Goal: Task Accomplishment & Management: Use online tool/utility

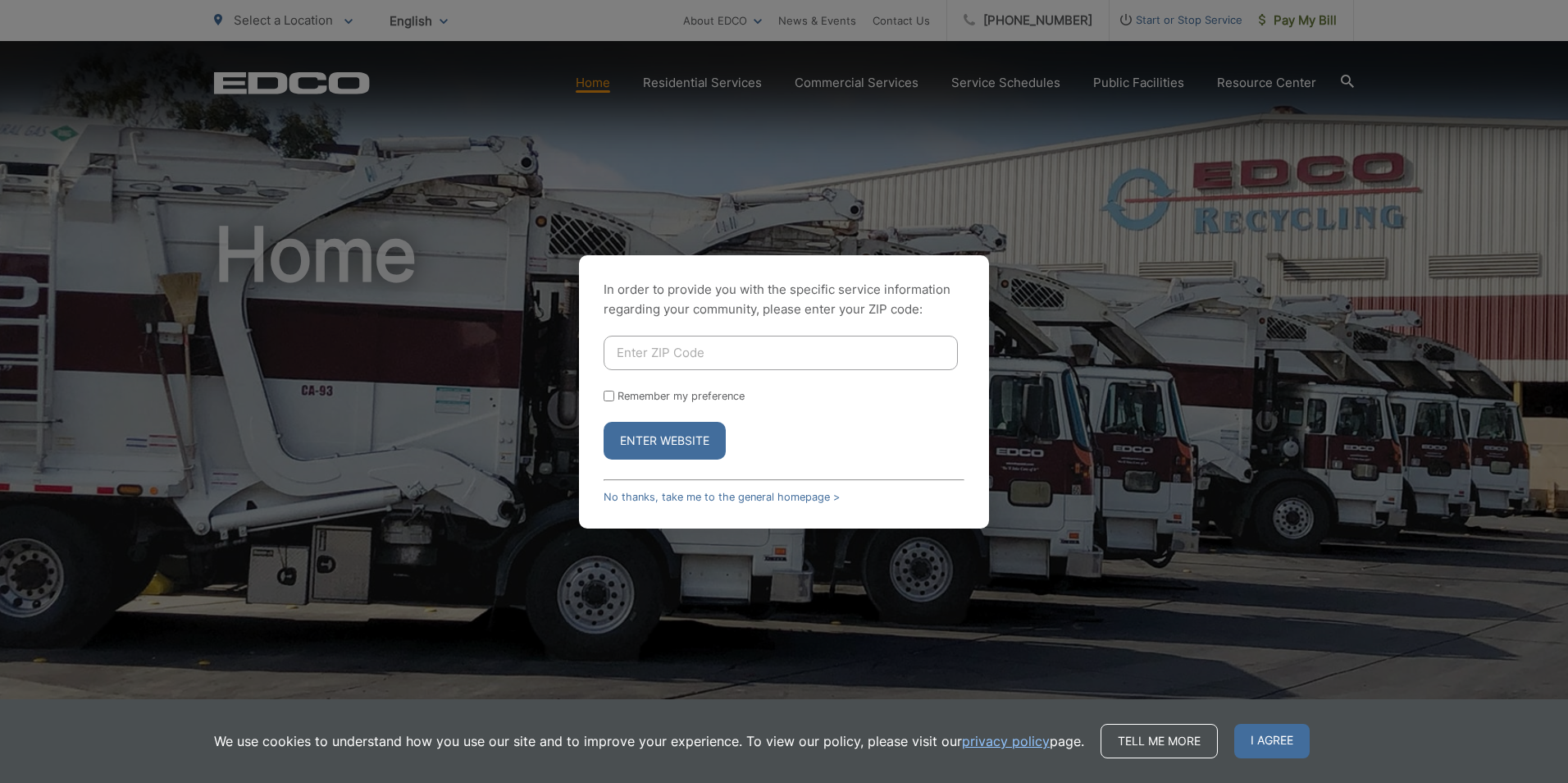
click at [668, 341] on input "Enter ZIP Code" at bounding box center [780, 352] width 354 height 34
click at [662, 351] on input "Enter ZIP Code" at bounding box center [780, 352] width 354 height 34
type input "92069"
click at [604, 421] on button "Enter Website" at bounding box center [664, 440] width 122 height 38
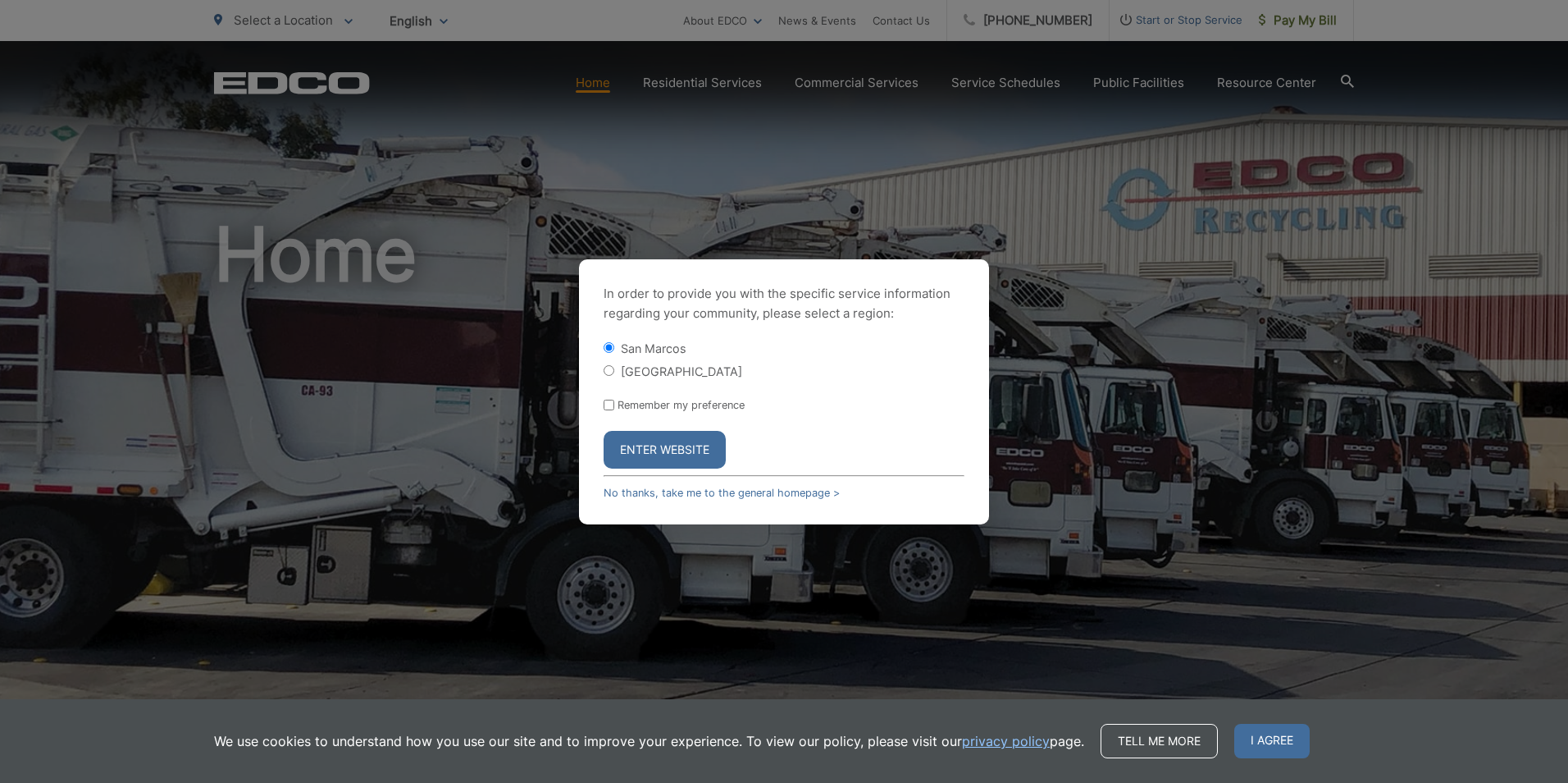
click at [652, 450] on button "Enter Website" at bounding box center [664, 449] width 122 height 38
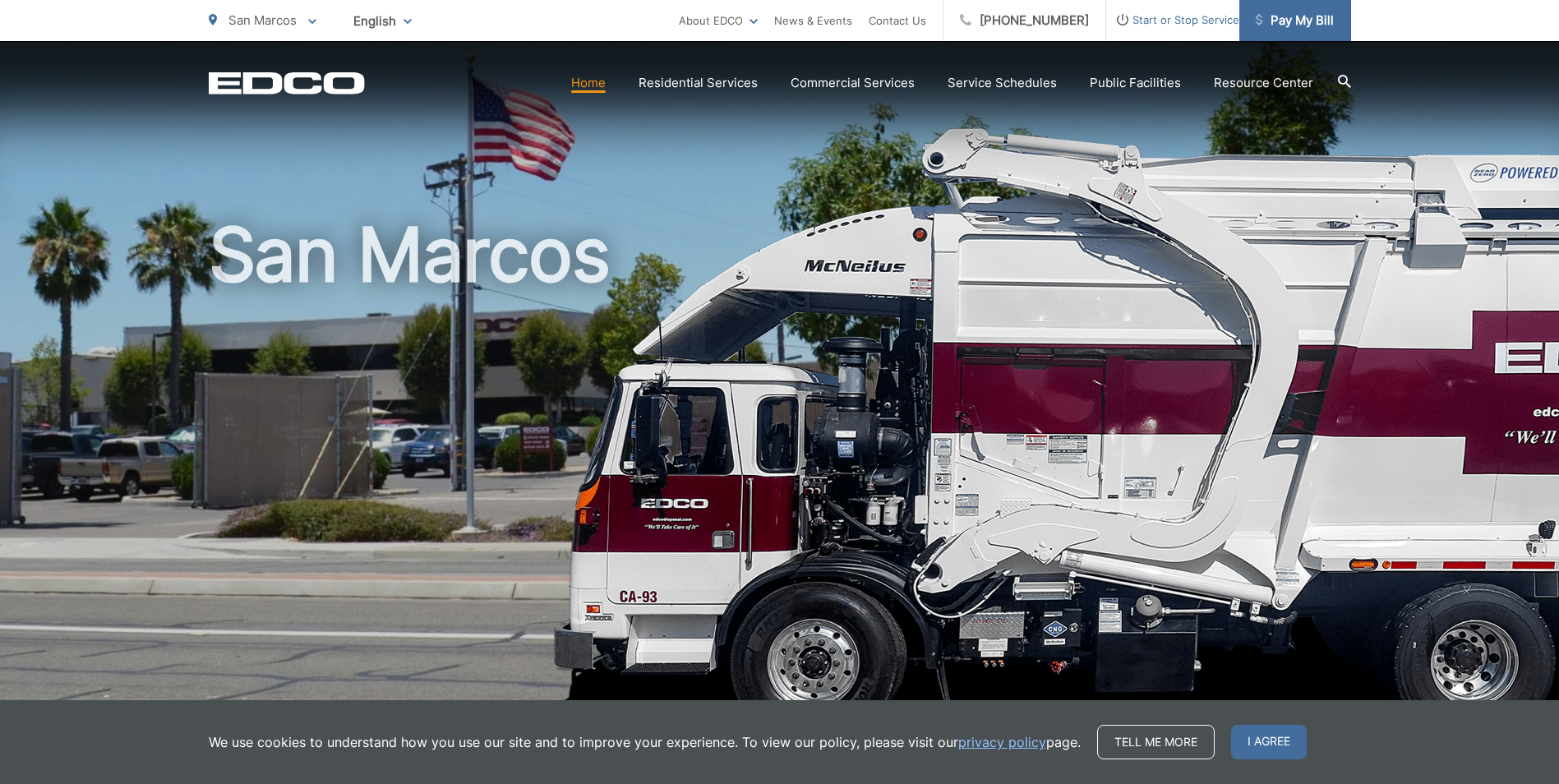
click at [1273, 19] on span "Pay My Bill" at bounding box center [1295, 20] width 78 height 19
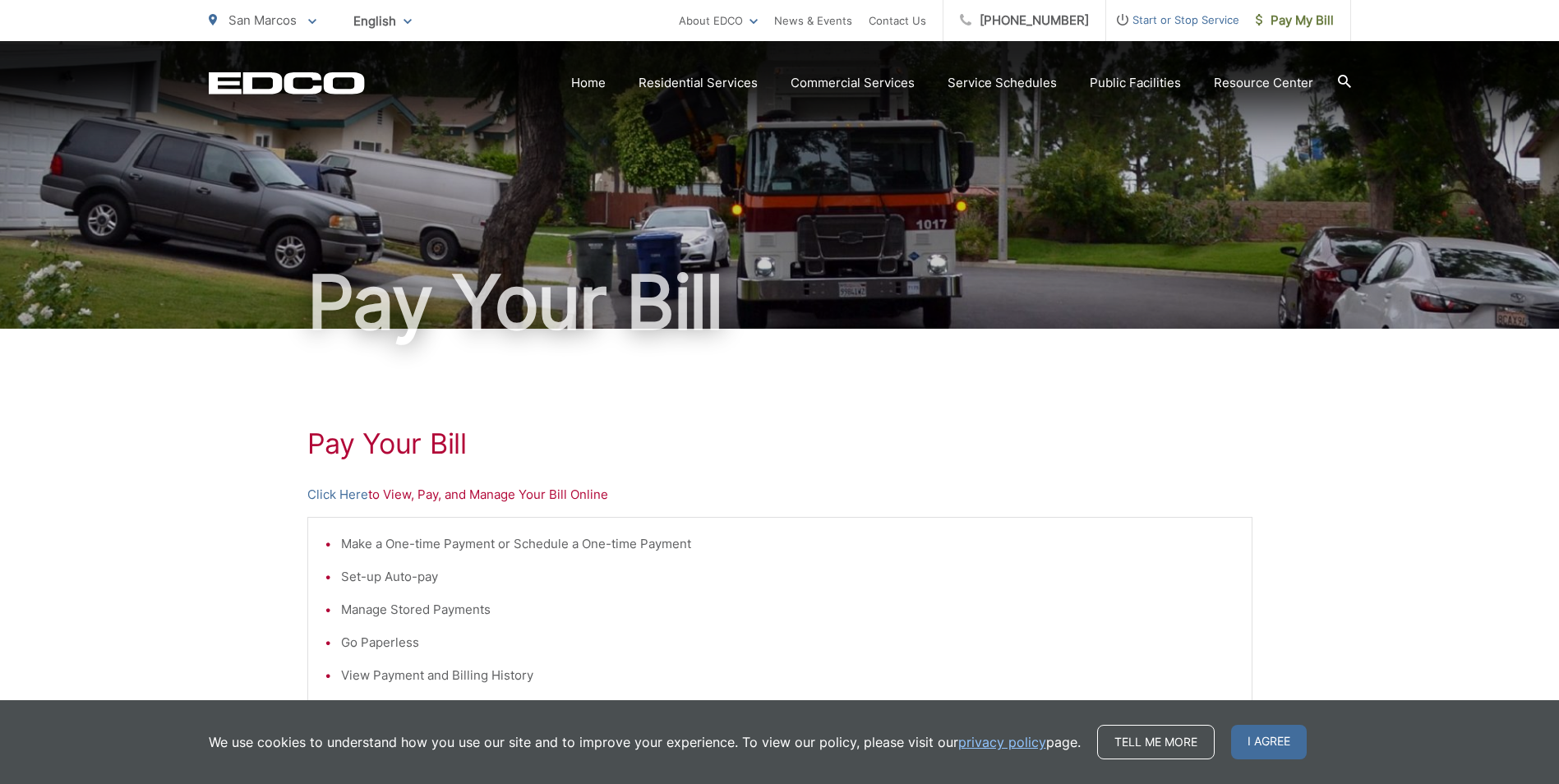
click at [389, 493] on p "Click Here to View, Pay, and Manage Your Bill Online" at bounding box center [780, 494] width 945 height 19
click at [347, 499] on link "Click Here" at bounding box center [338, 494] width 61 height 19
